Goal: Navigation & Orientation: Find specific page/section

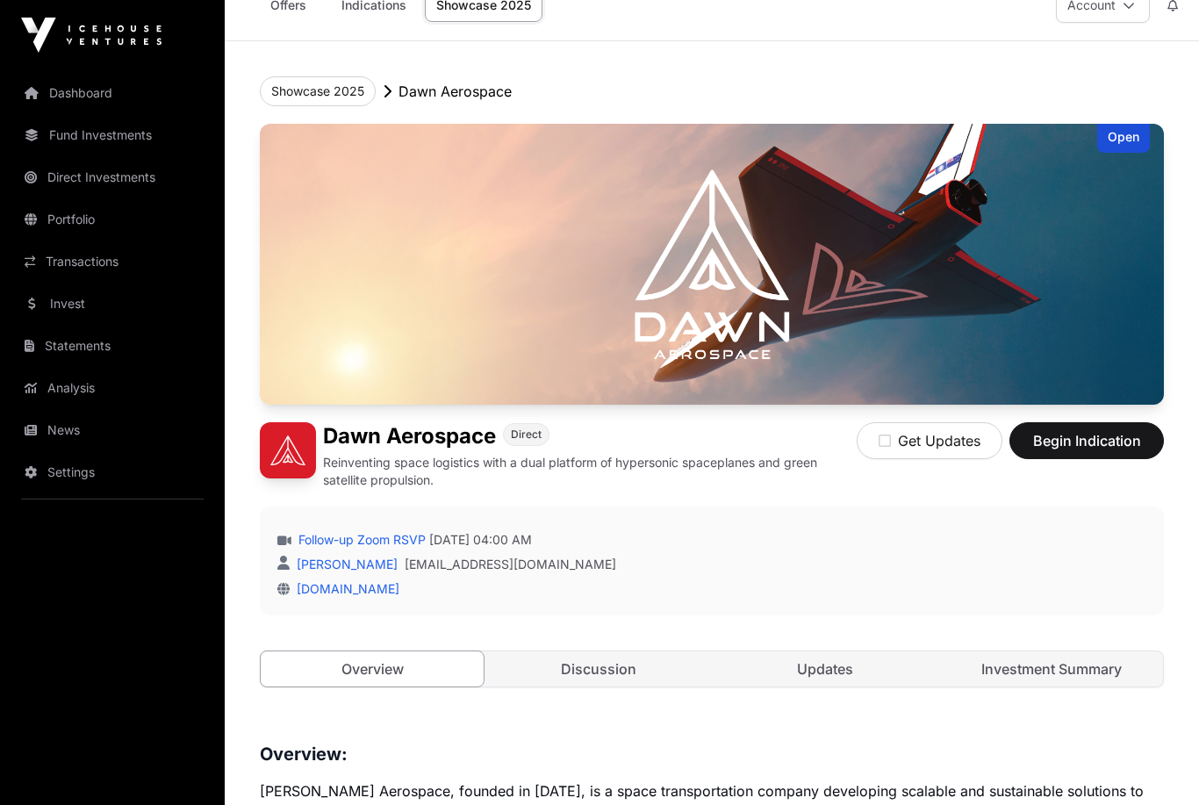
scroll to position [33, 0]
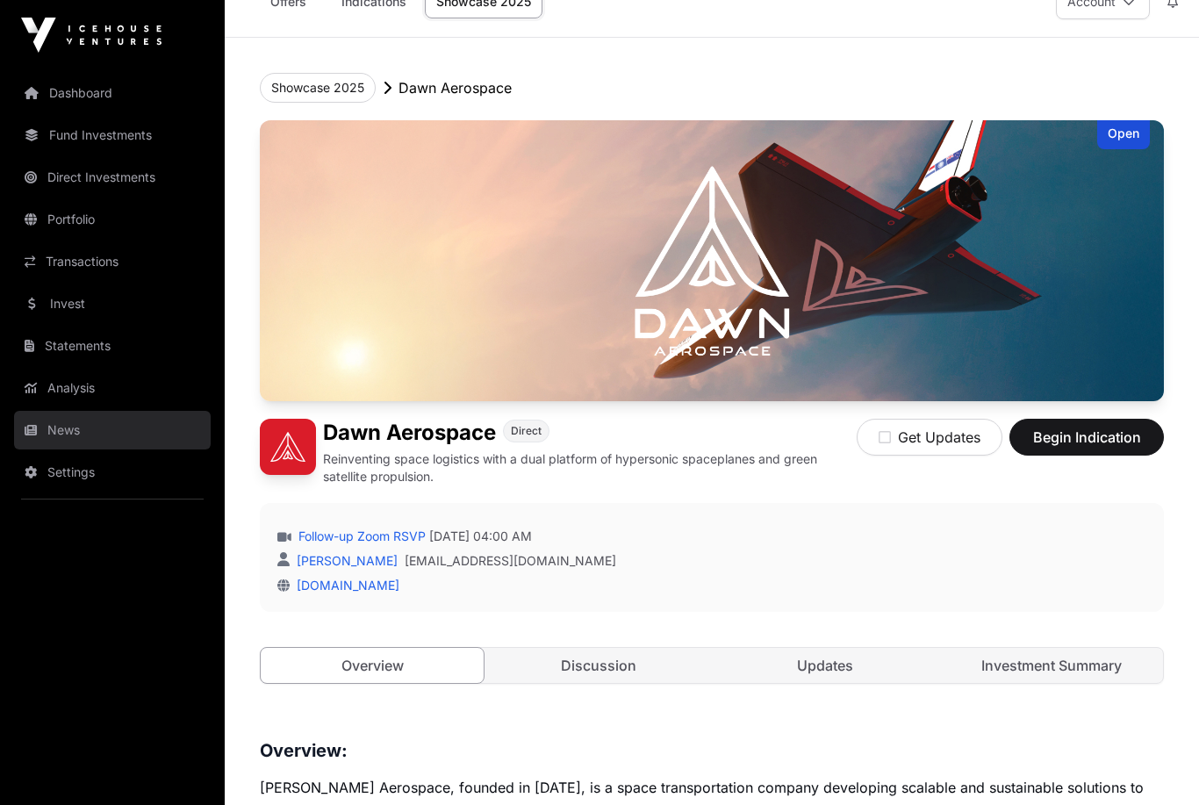
click at [56, 417] on link "News" at bounding box center [112, 430] width 197 height 39
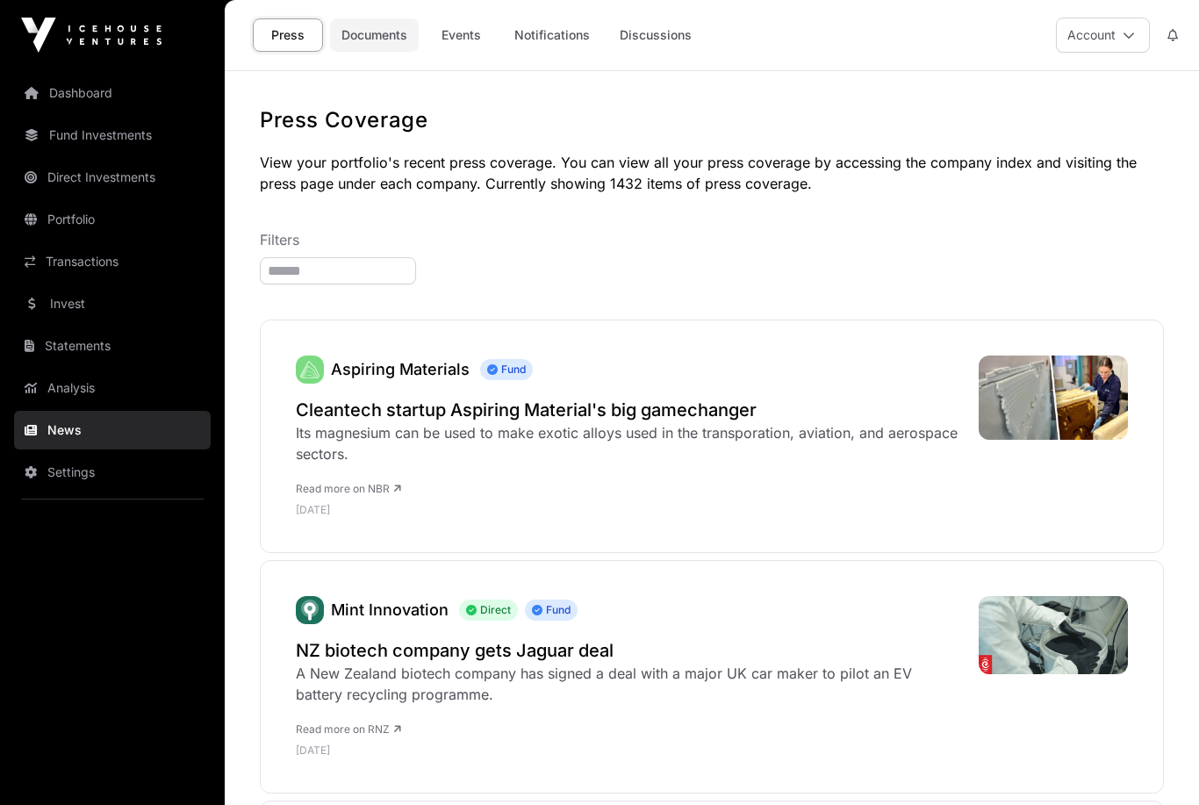
click at [370, 37] on link "Documents" at bounding box center [374, 34] width 89 height 33
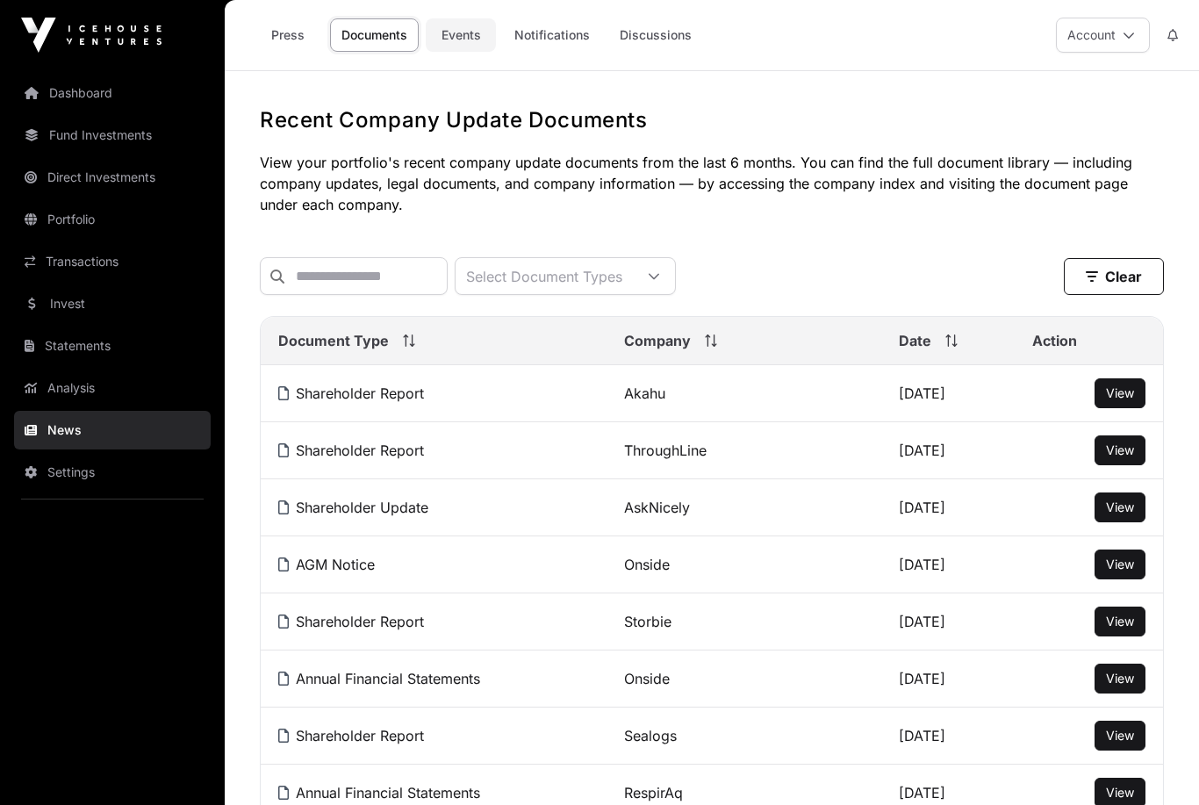
click at [454, 34] on link "Events" at bounding box center [461, 34] width 70 height 33
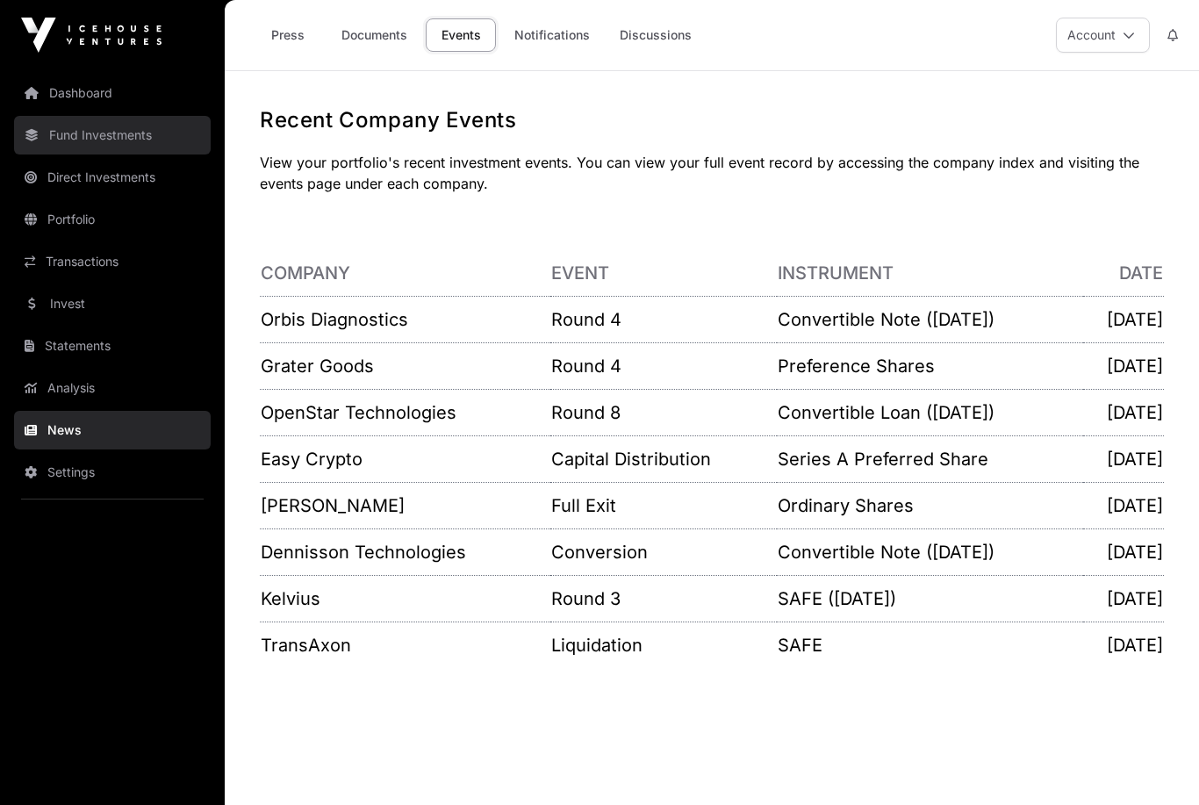
click at [96, 122] on link "Fund Investments" at bounding box center [112, 135] width 197 height 39
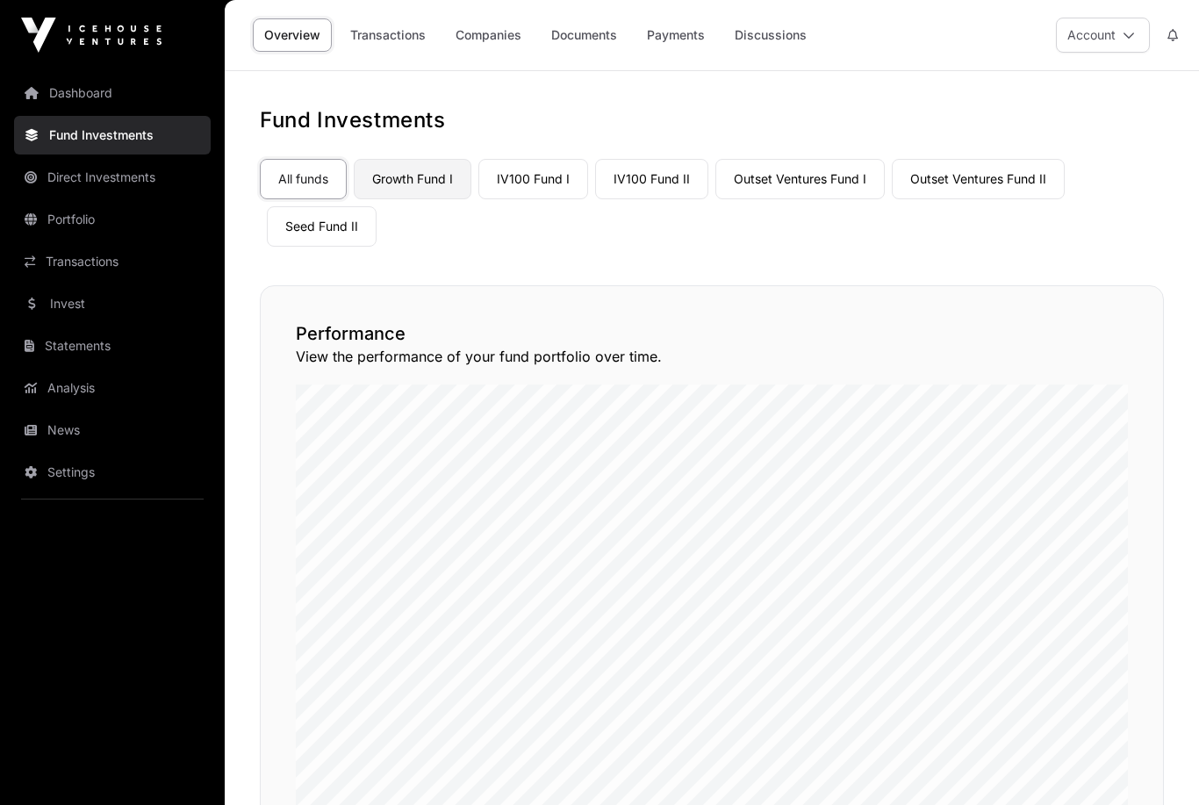
click at [421, 185] on link "Growth Fund I" at bounding box center [413, 179] width 118 height 40
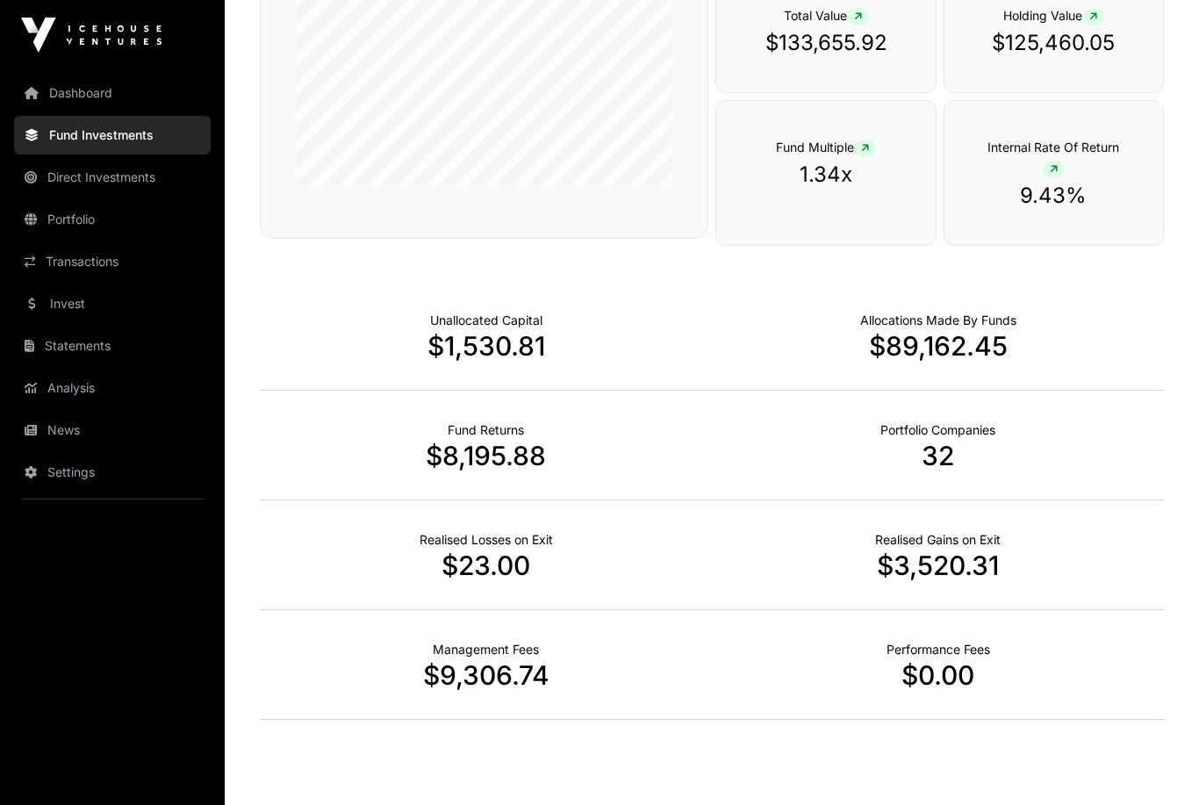
scroll to position [462, 0]
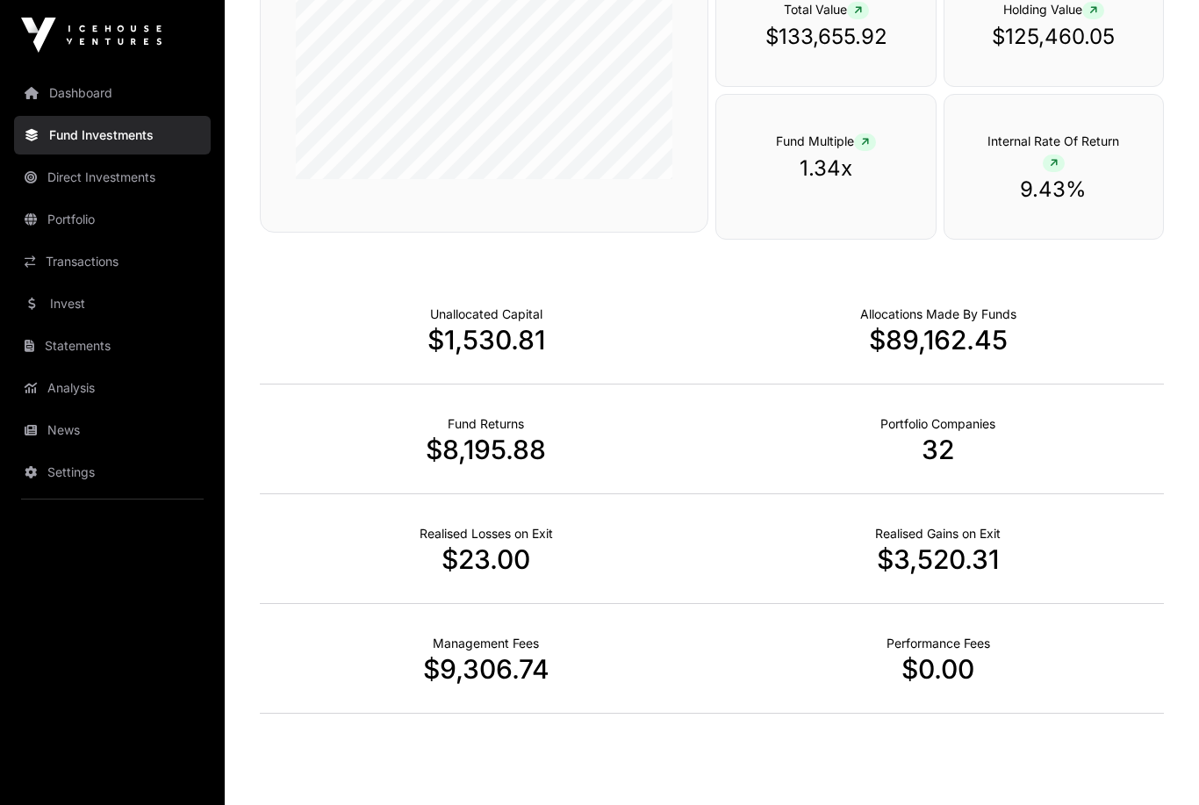
click at [491, 452] on p "$8,195.88" at bounding box center [486, 450] width 452 height 32
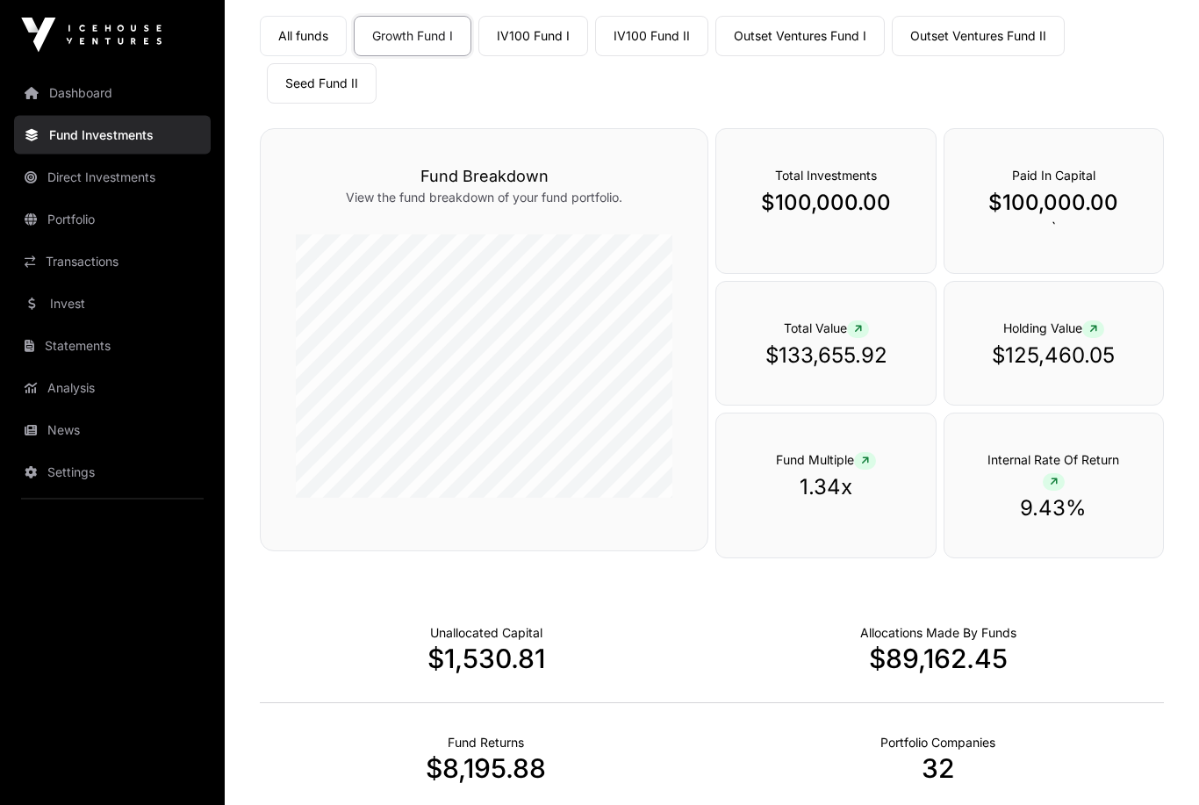
scroll to position [0, 0]
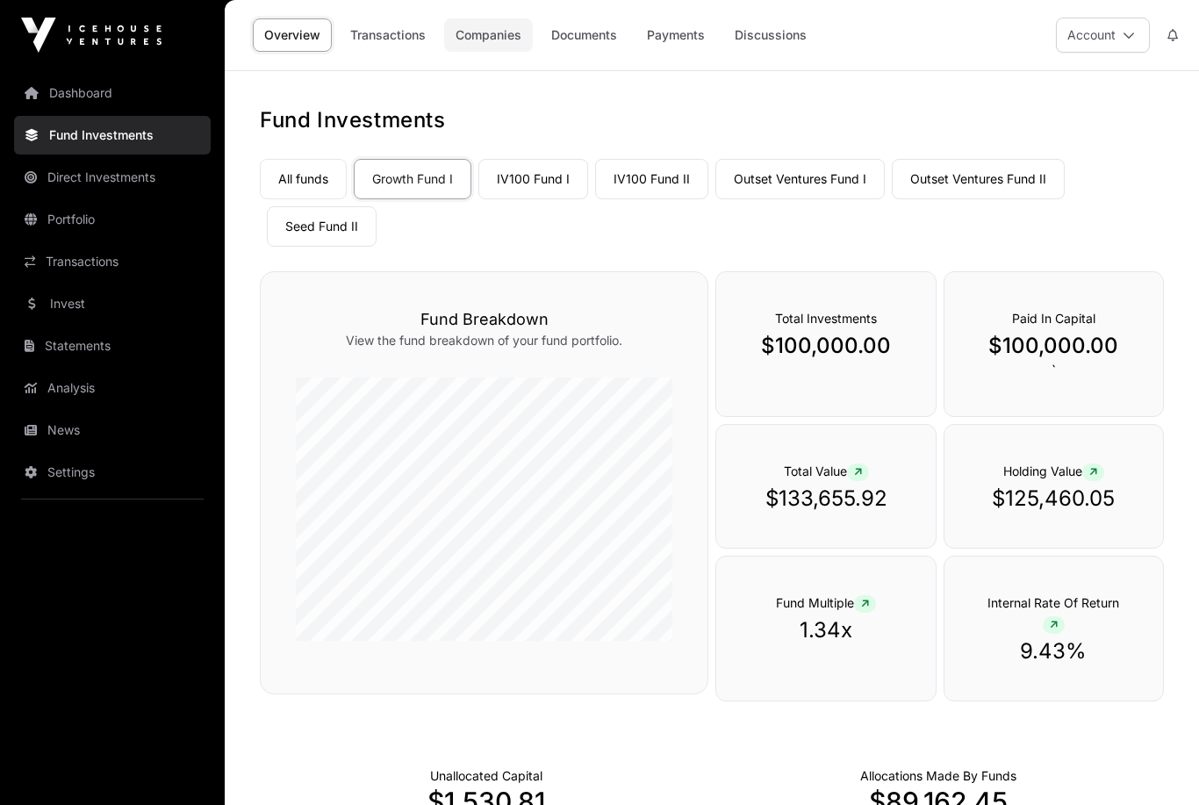
click at [491, 32] on link "Companies" at bounding box center [488, 34] width 89 height 33
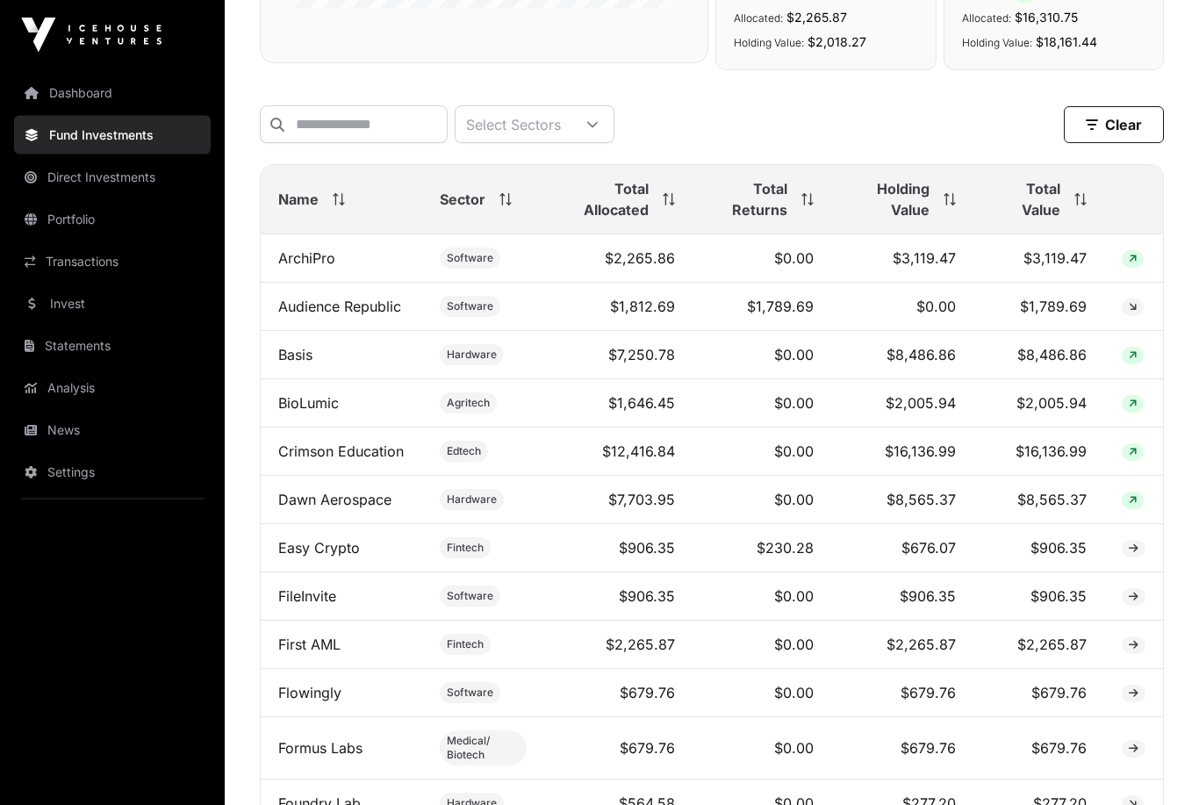
scroll to position [665, 0]
